Goal: Transaction & Acquisition: Purchase product/service

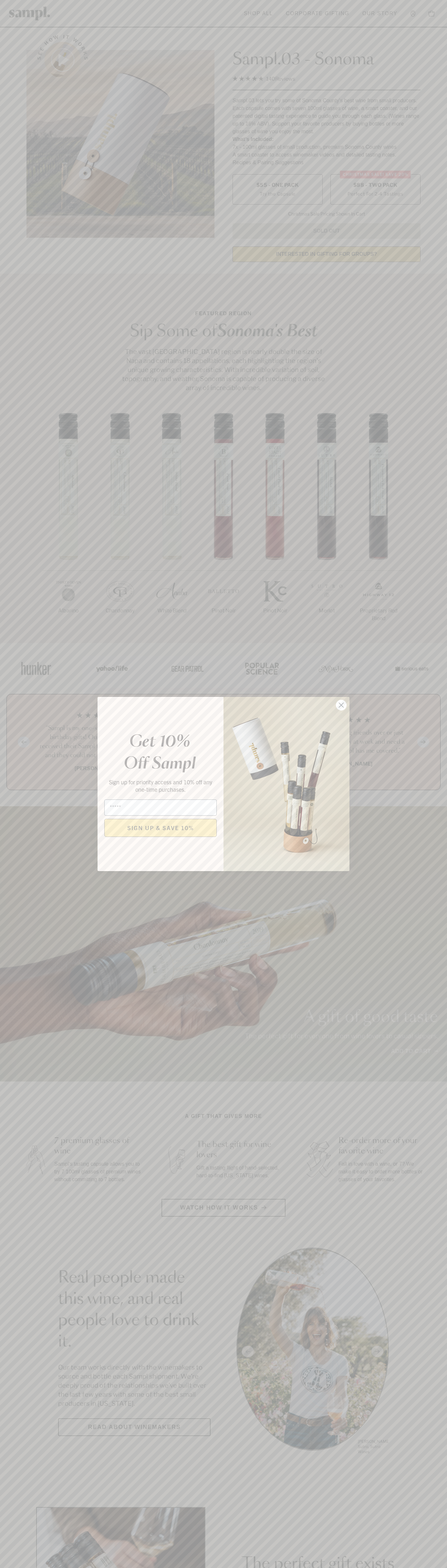
click at [341, 706] on icon "Close dialog" at bounding box center [341, 705] width 5 height 5
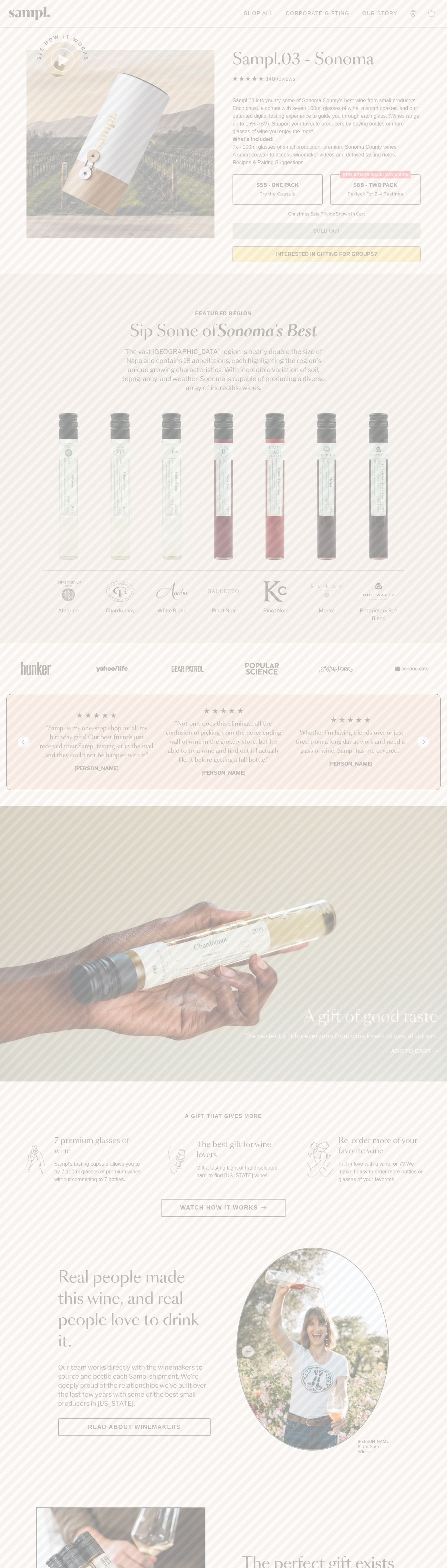
click at [375, 185] on span "$88 - Two Pack" at bounding box center [375, 185] width 44 height 7
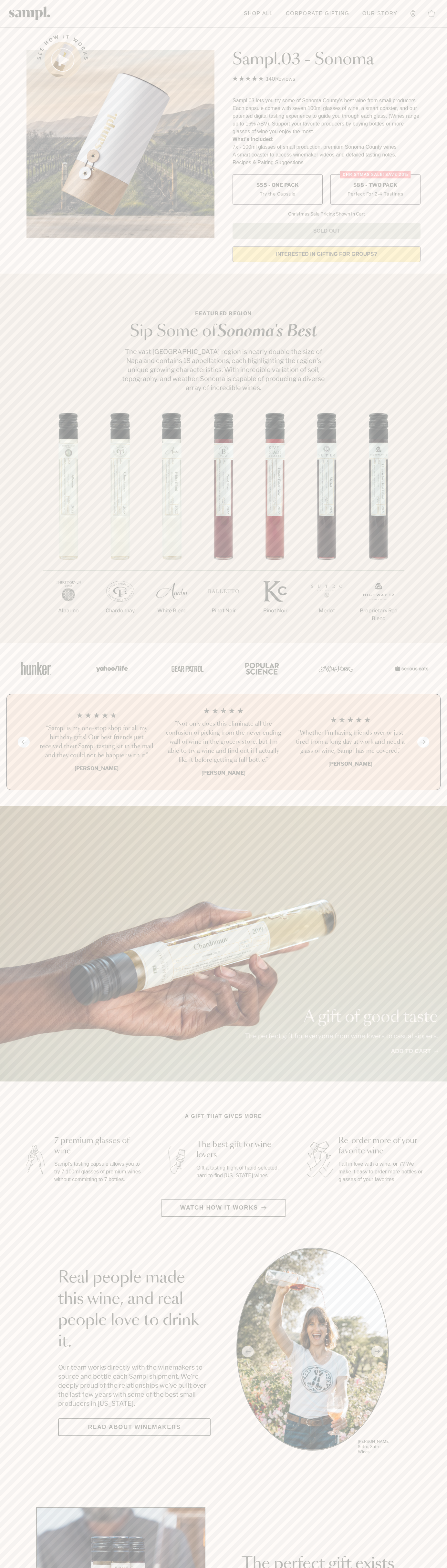
click at [96, 743] on h3 "“Sampl is my one-stop shop for all my birthday gifts! Our best friends just rec…" at bounding box center [96, 742] width 116 height 36
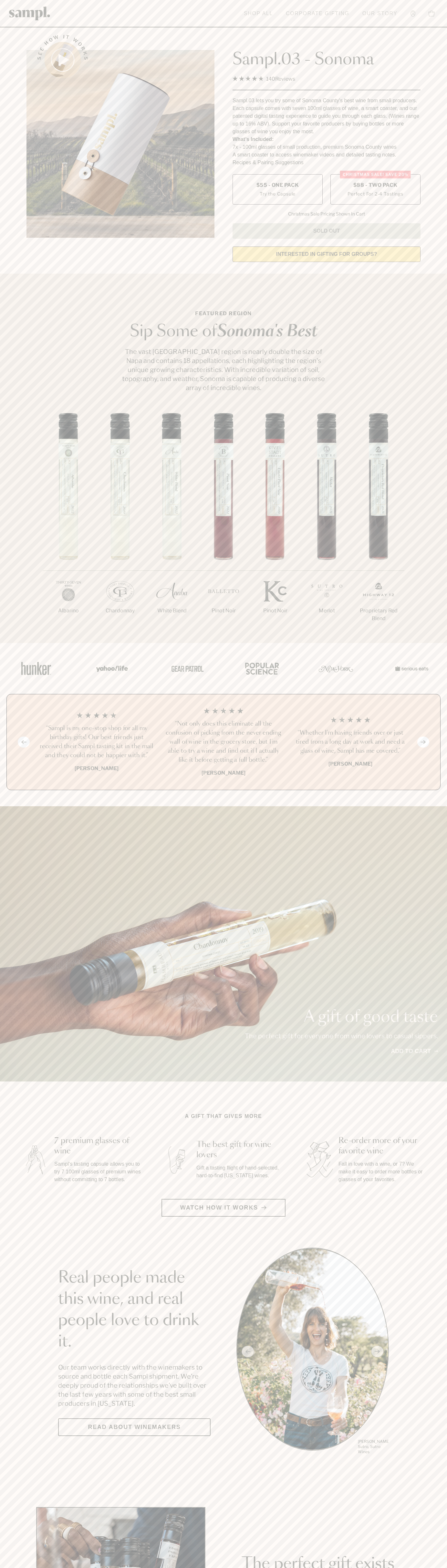
click at [262, 13] on link "Shop All" at bounding box center [258, 14] width 36 height 14
click at [437, 838] on div "A gift of good taste The perfect gift for everyone from wine lovers to casual s…" at bounding box center [223, 944] width 447 height 275
click at [152, 1568] on html "Skip to main content Toggle navigation menu Shop All Corporate Gifting Our Stor…" at bounding box center [223, 1513] width 447 height 3027
click at [25, 1227] on main "See how it works Sampl.03 - Sonoma 4.9 Rated 4.9 out of 5 stars 140 Reviews Cli…" at bounding box center [223, 1438] width 447 height 2876
click at [375, 190] on label "Christmas SALE! Save 20% $88 - Two Pack Perfect For 2-4 Tastings" at bounding box center [375, 189] width 90 height 31
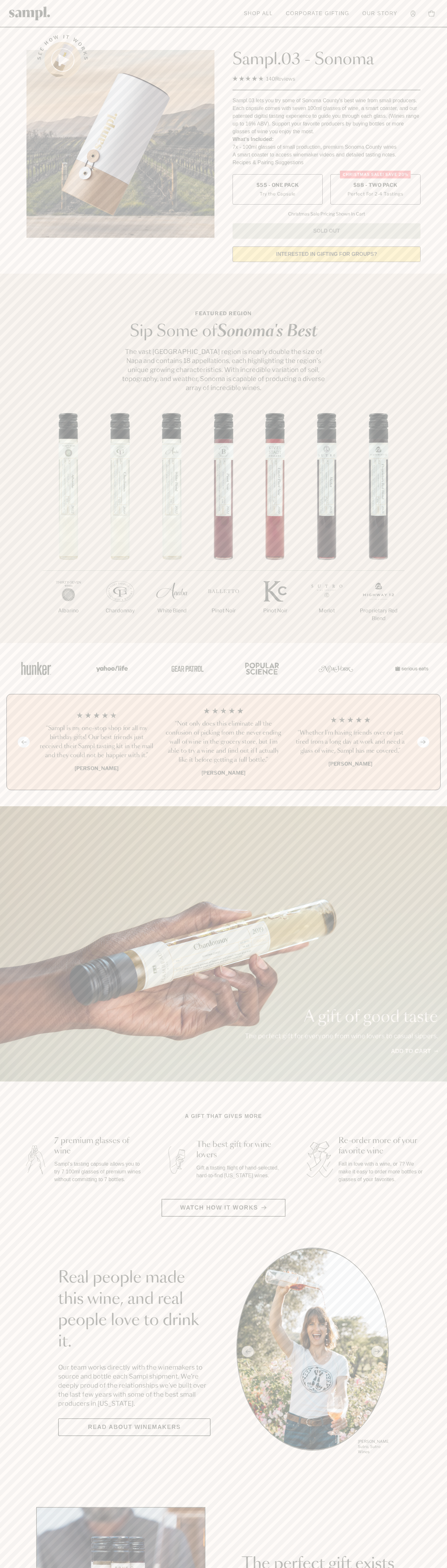
click at [96, 743] on h3 "“Sampl is my one-stop shop for all my birthday gifts! Our best friends just rec…" at bounding box center [96, 742] width 116 height 36
